Goal: Transaction & Acquisition: Purchase product/service

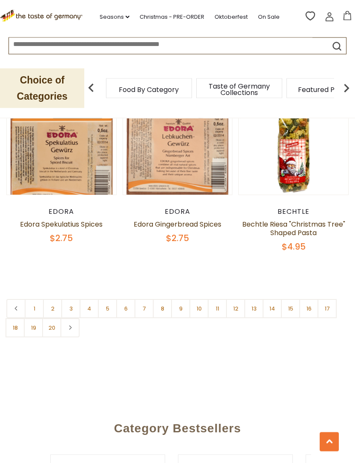
scroll to position [2422, 0]
click at [296, 299] on link "15" at bounding box center [290, 308] width 19 height 19
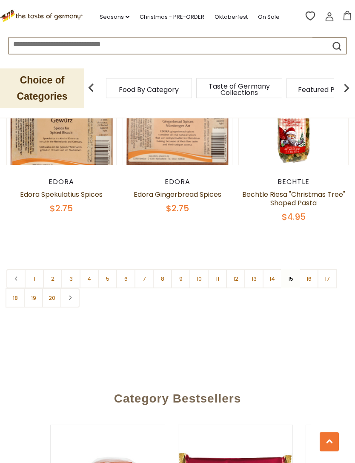
scroll to position [2451, 0]
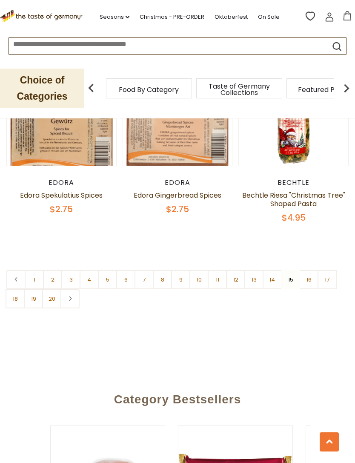
click at [312, 270] on link "16" at bounding box center [308, 279] width 19 height 19
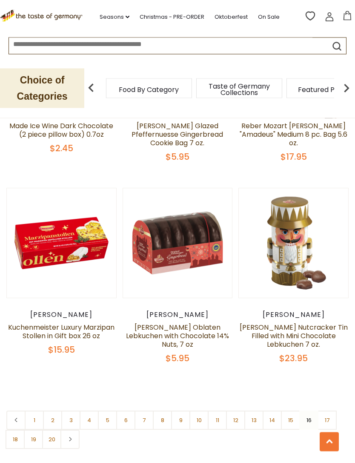
scroll to position [2335, 0]
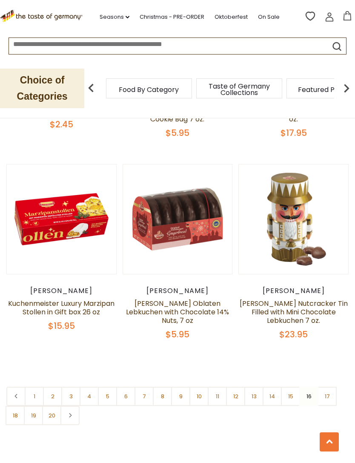
click at [326, 298] on link "Wicklein Nutcracker Tin Filled with Mini Chocolate Lebkuchen 7 oz." at bounding box center [294, 311] width 108 height 27
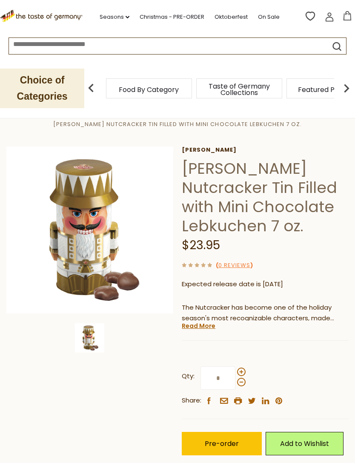
scroll to position [34, 0]
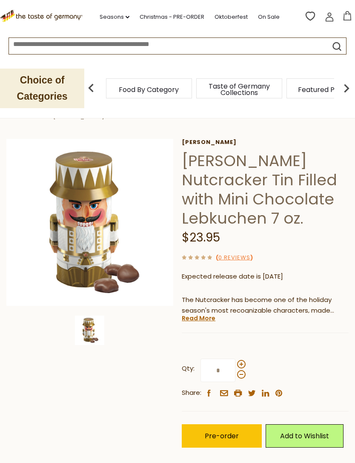
click at [200, 314] on link "Read More" at bounding box center [199, 318] width 34 height 9
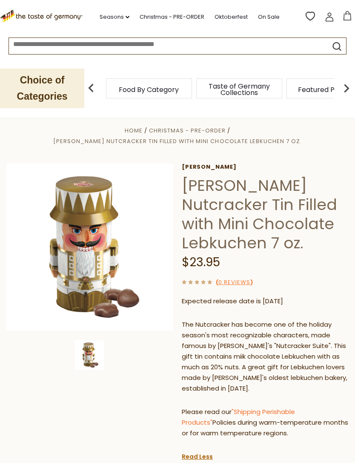
scroll to position [0, 0]
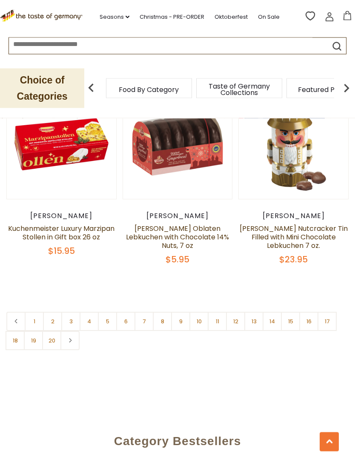
scroll to position [2409, 0]
click at [330, 312] on link "17" at bounding box center [327, 321] width 19 height 19
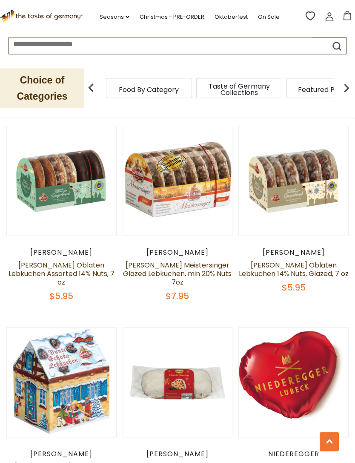
scroll to position [587, 0]
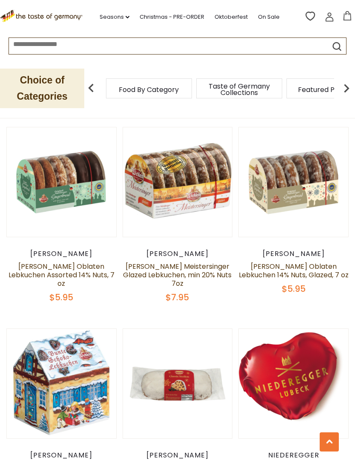
click at [206, 270] on link "[PERSON_NAME] Meistersinger Glazed Lebkuchen, min 20% Nuts 7oz" at bounding box center [177, 274] width 109 height 27
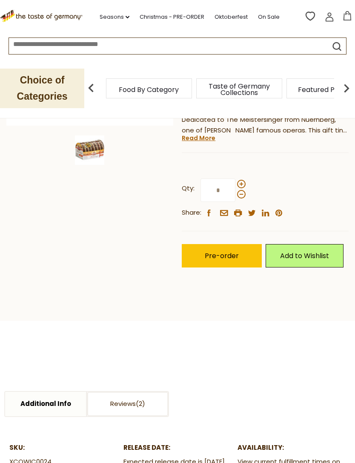
scroll to position [196, 0]
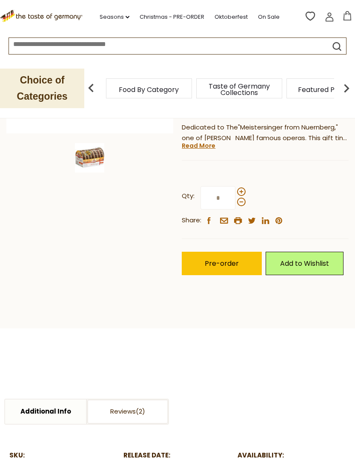
click at [233, 264] on span "Pre-order" at bounding box center [222, 263] width 34 height 10
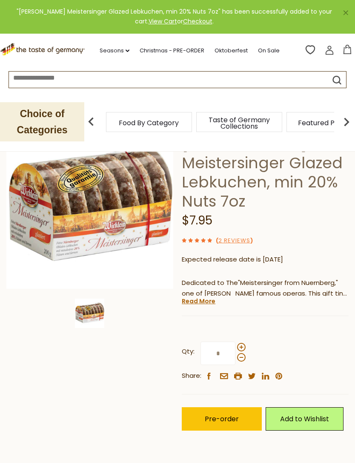
scroll to position [0, 0]
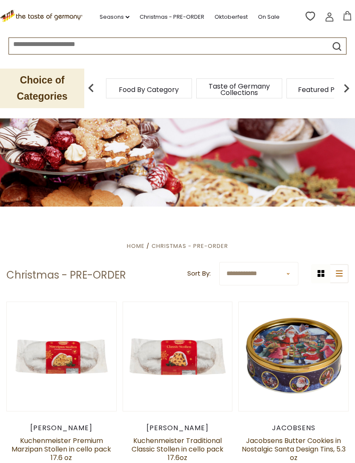
click at [340, 90] on img at bounding box center [346, 88] width 17 height 17
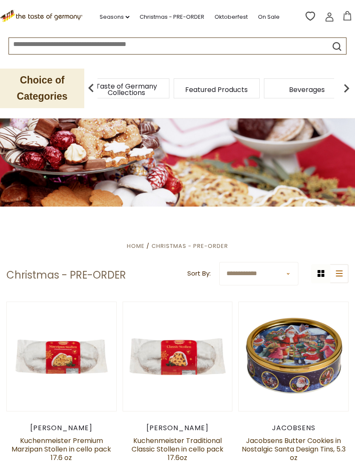
click at [149, 89] on span "Baking, Cakes, Desserts" at bounding box center [115, 89] width 68 height 13
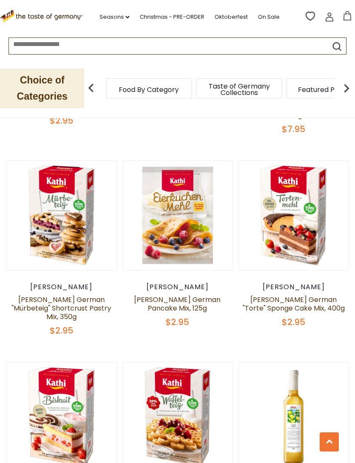
scroll to position [1160, 0]
